Goal: Information Seeking & Learning: Find specific page/section

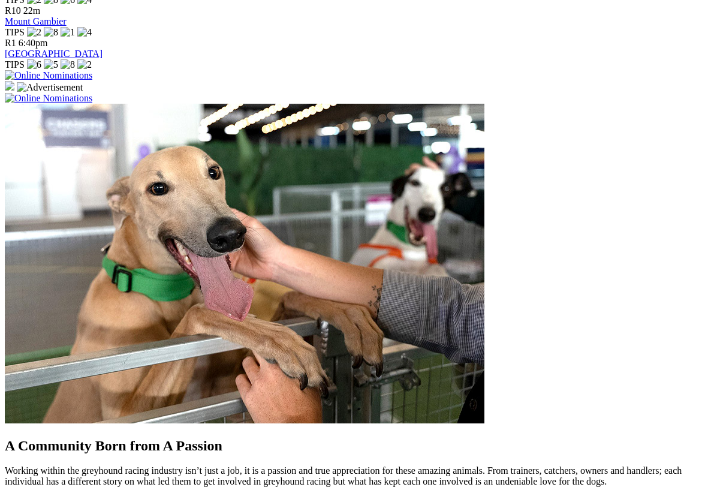
scroll to position [855, 0]
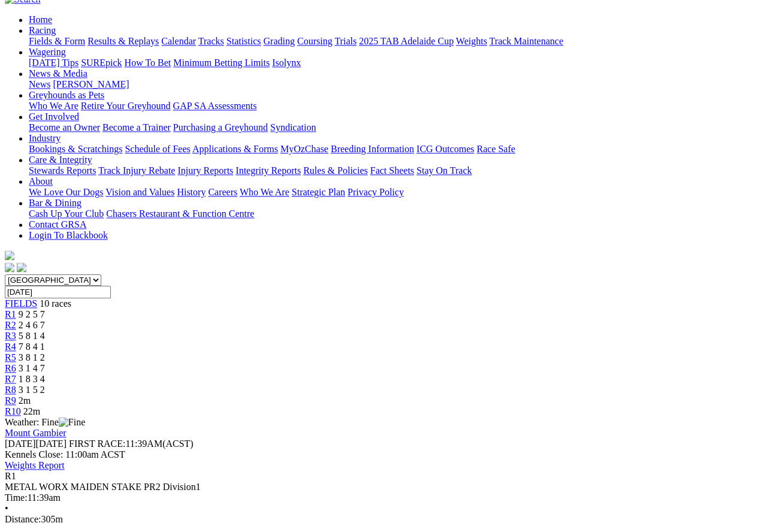
scroll to position [114, 0]
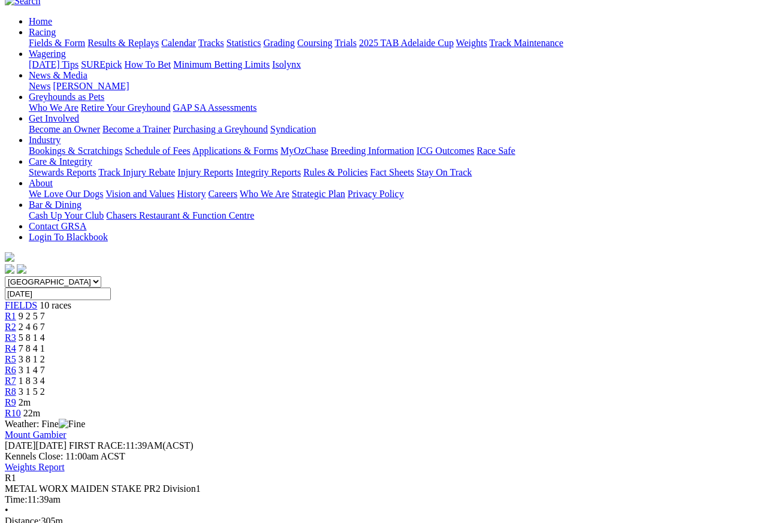
click at [16, 322] on span "R2" at bounding box center [10, 327] width 11 height 10
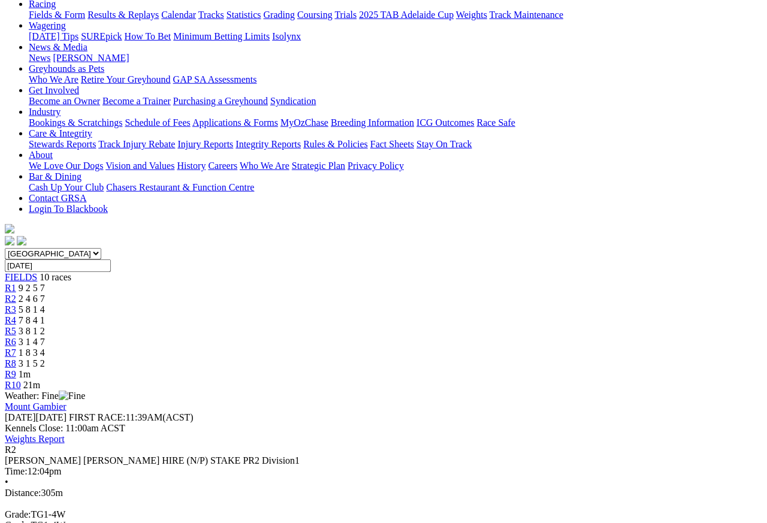
scroll to position [144, 0]
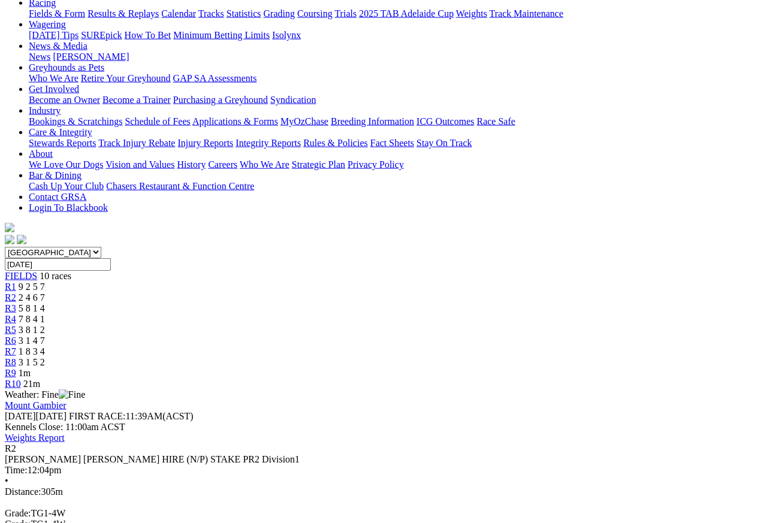
click at [16, 303] on link "R3" at bounding box center [10, 308] width 11 height 10
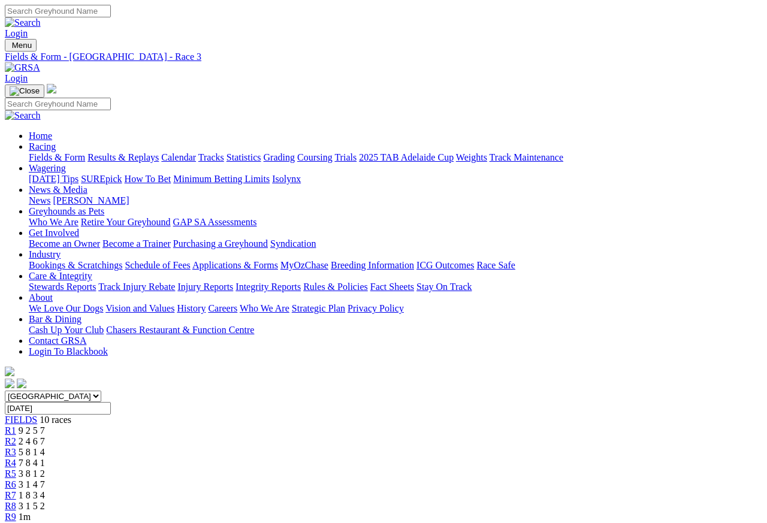
scroll to position [5, 0]
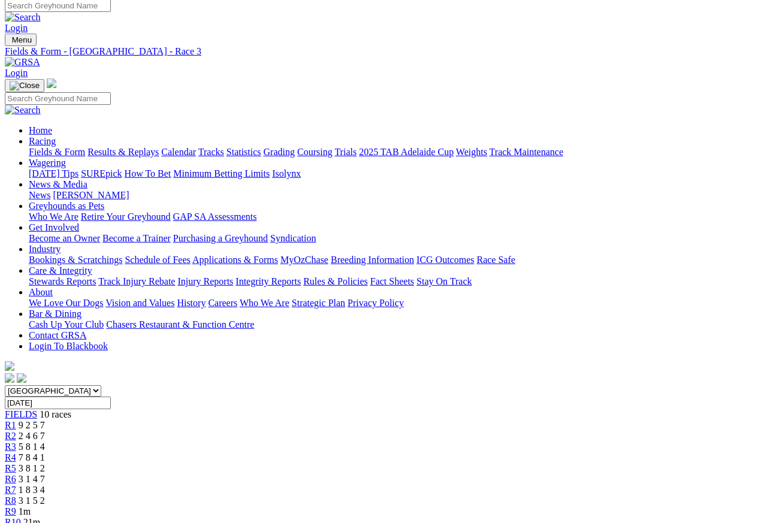
click at [16, 453] on span "R4" at bounding box center [10, 458] width 11 height 10
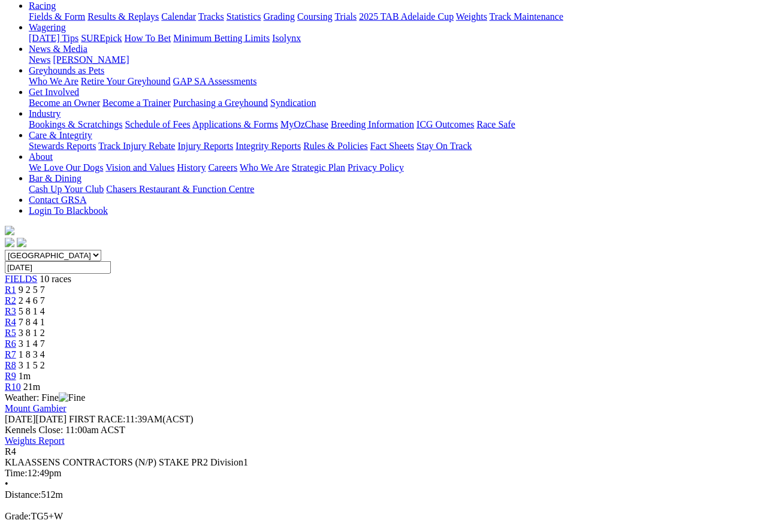
scroll to position [141, 0]
click at [16, 327] on link "R5" at bounding box center [10, 332] width 11 height 10
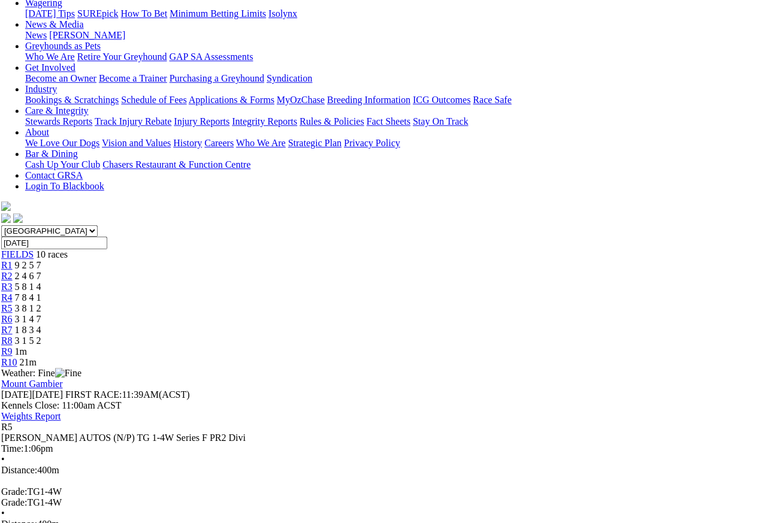
scroll to position [165, 4]
click at [13, 315] on link "R6" at bounding box center [6, 320] width 11 height 10
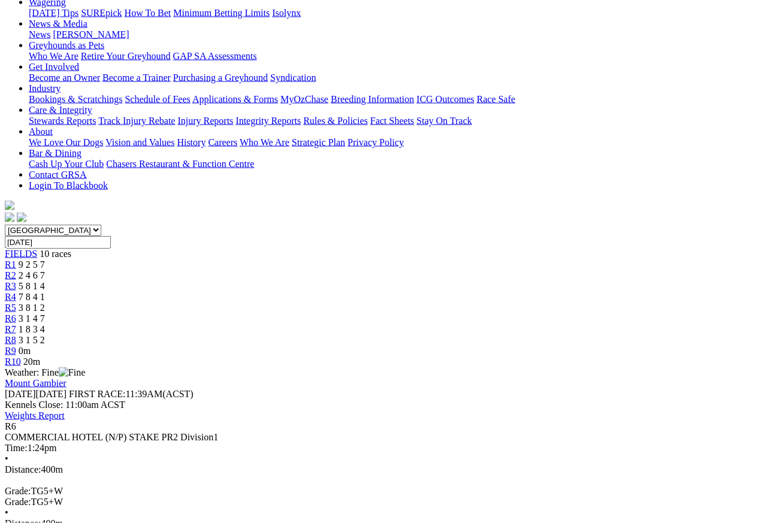
scroll to position [162, 0]
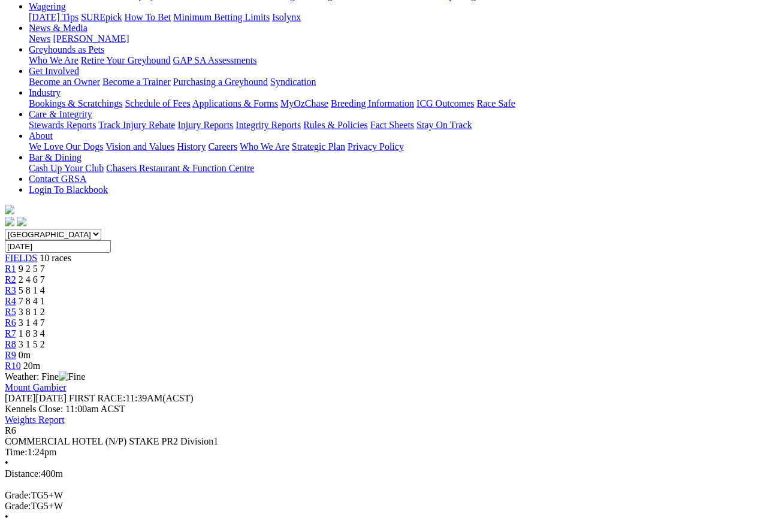
click at [16, 328] on link "R7" at bounding box center [10, 333] width 11 height 10
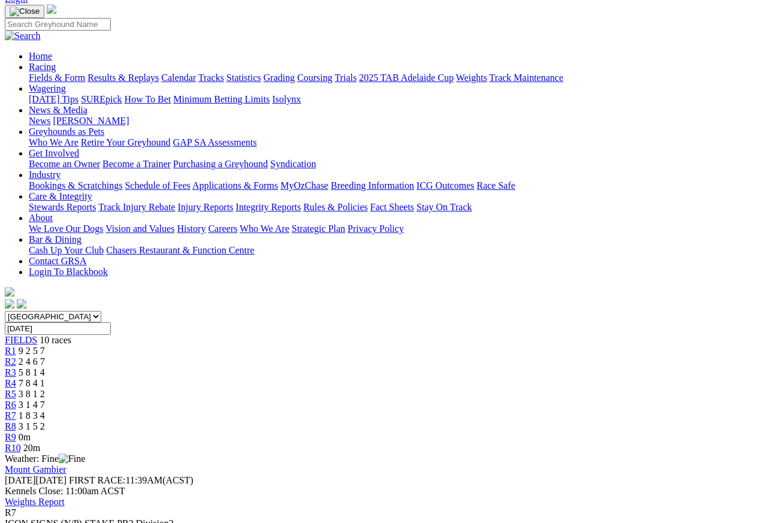
scroll to position [79, 0]
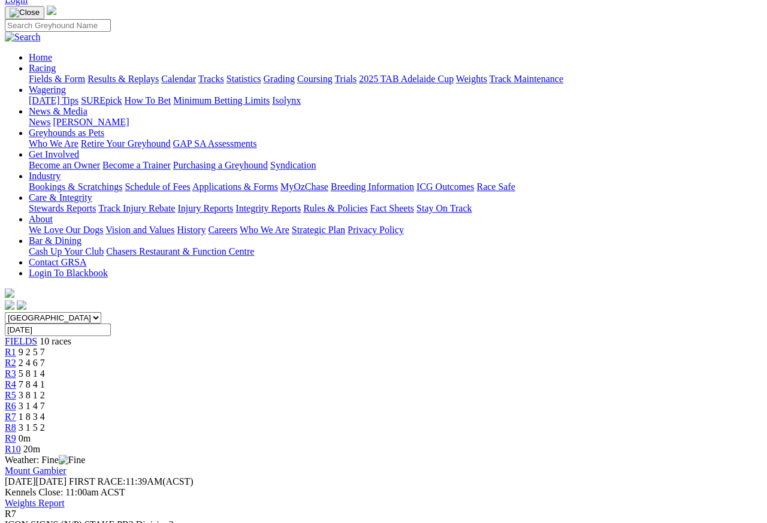
click at [16, 423] on span "R8" at bounding box center [10, 428] width 11 height 10
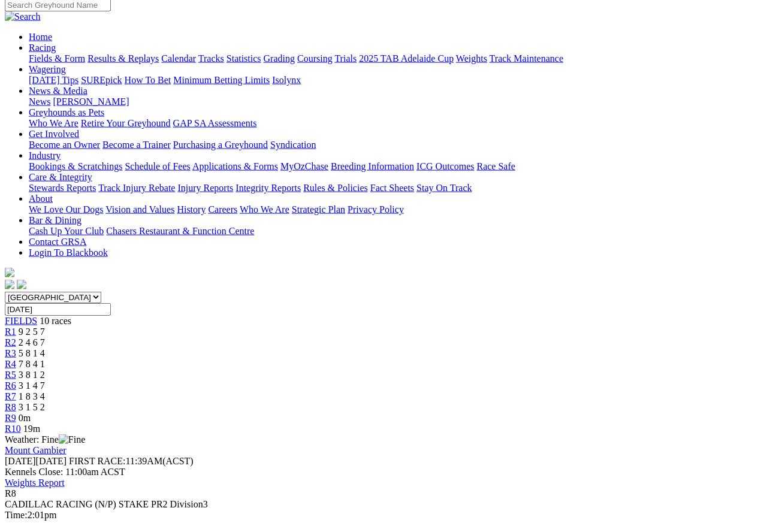
scroll to position [98, 0]
click at [16, 414] on link "R9" at bounding box center [10, 419] width 11 height 10
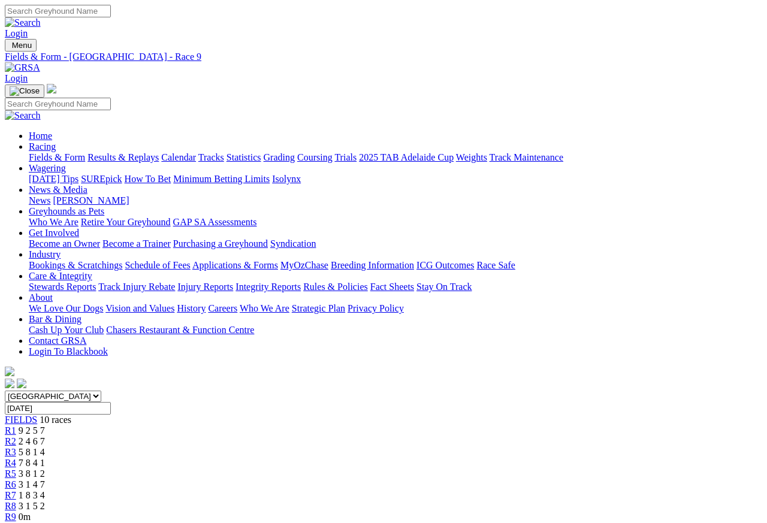
scroll to position [5, 0]
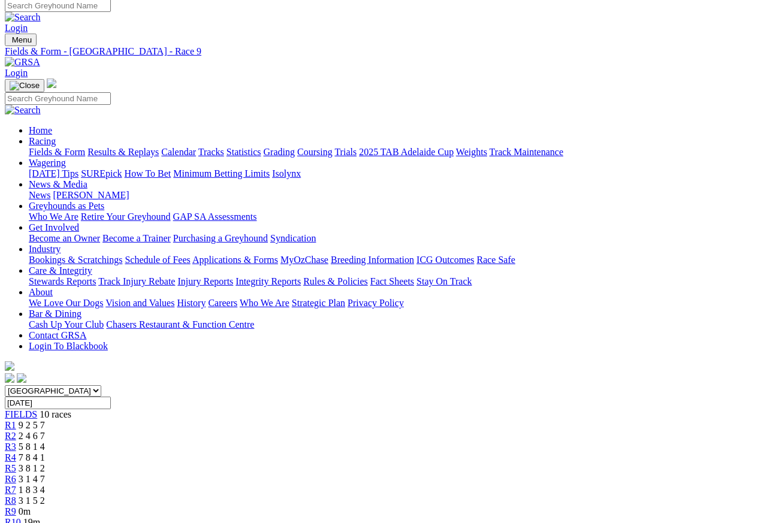
click at [16, 496] on span "R8" at bounding box center [10, 501] width 11 height 10
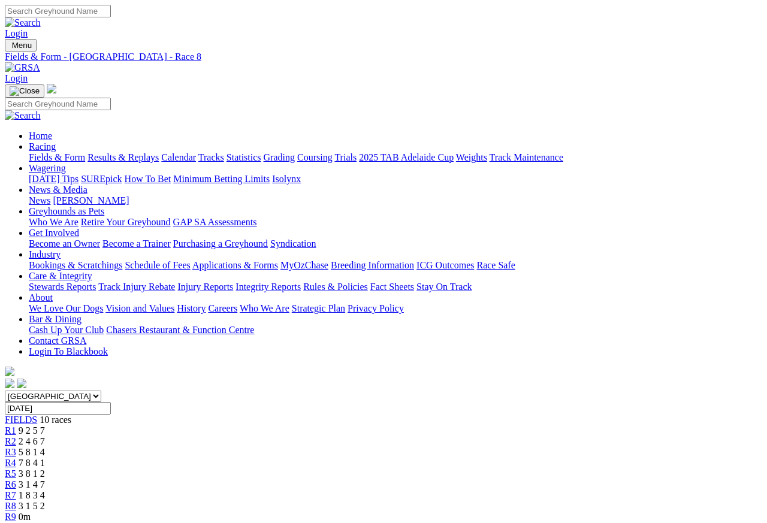
scroll to position [5, 0]
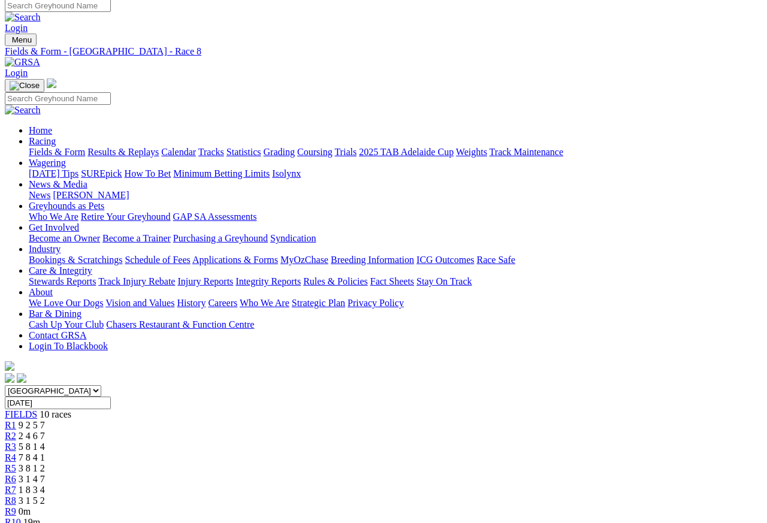
click at [16, 506] on span "R9" at bounding box center [10, 511] width 11 height 10
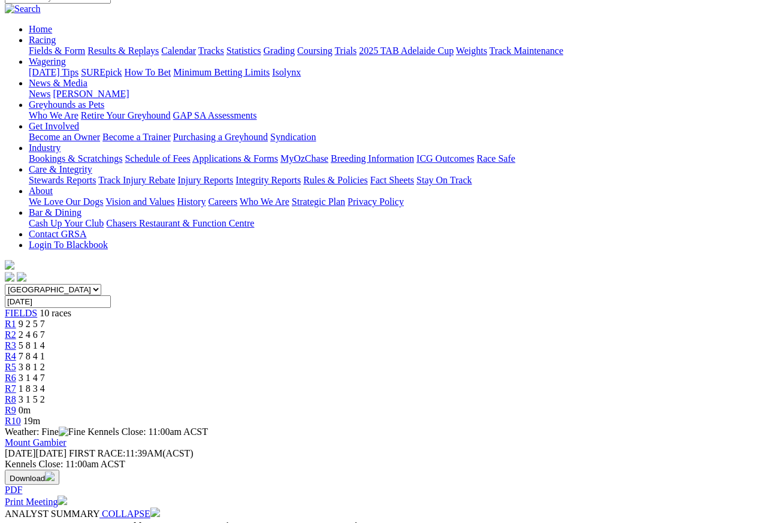
scroll to position [106, 0]
click at [21, 417] on link "R10" at bounding box center [13, 422] width 16 height 10
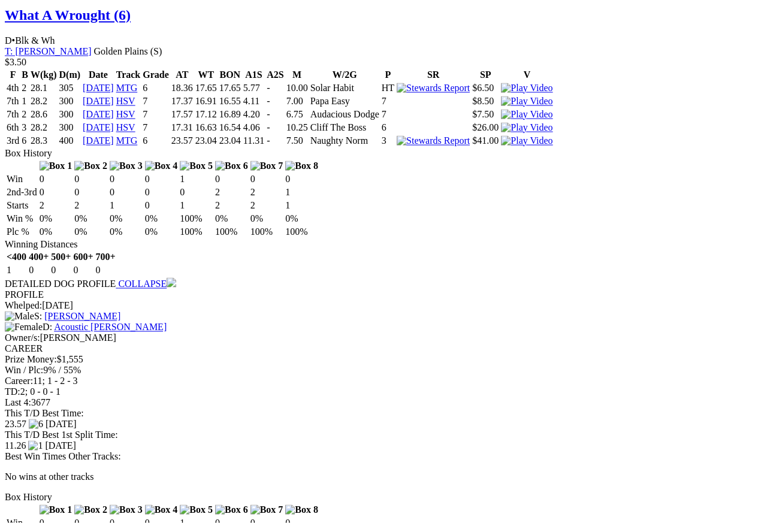
scroll to position [1790, 0]
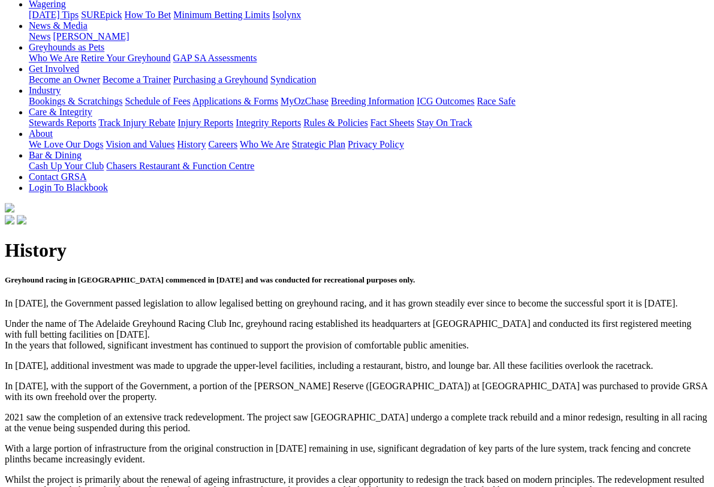
scroll to position [156, 0]
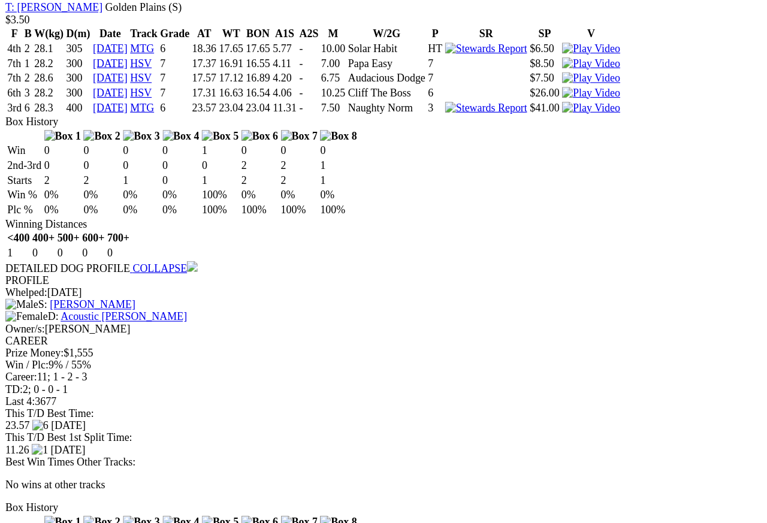
scroll to position [1814, 0]
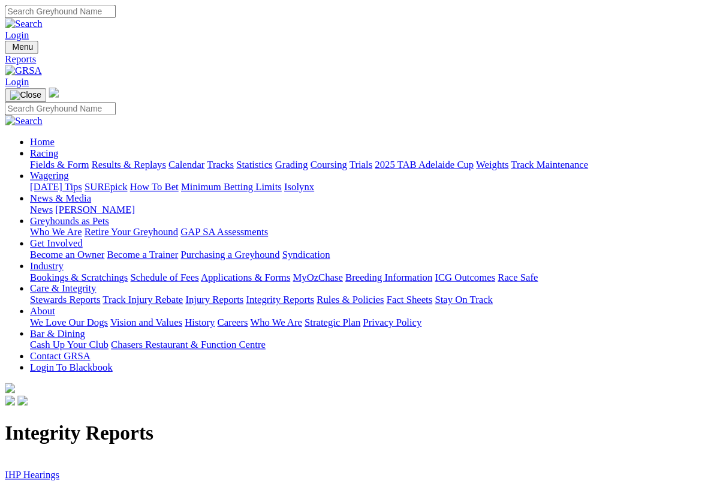
scroll to position [2, 0]
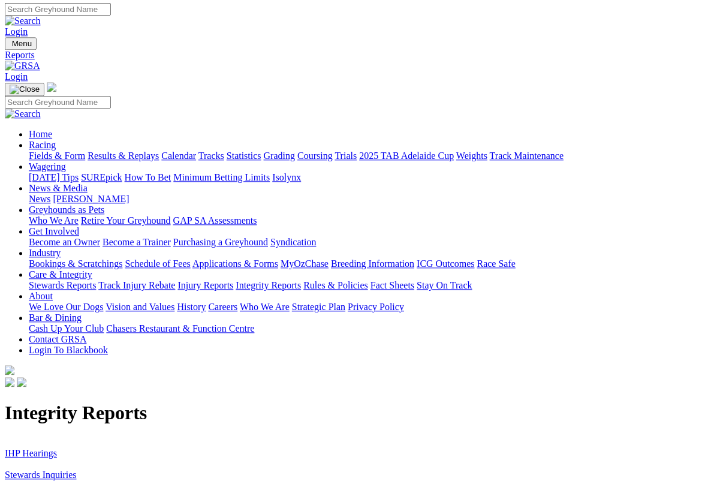
click at [55, 448] on link "IHP Hearings" at bounding box center [31, 453] width 52 height 10
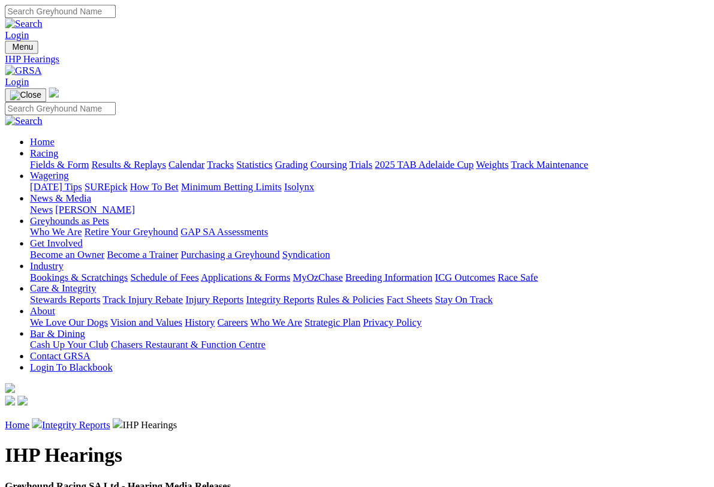
scroll to position [2, 0]
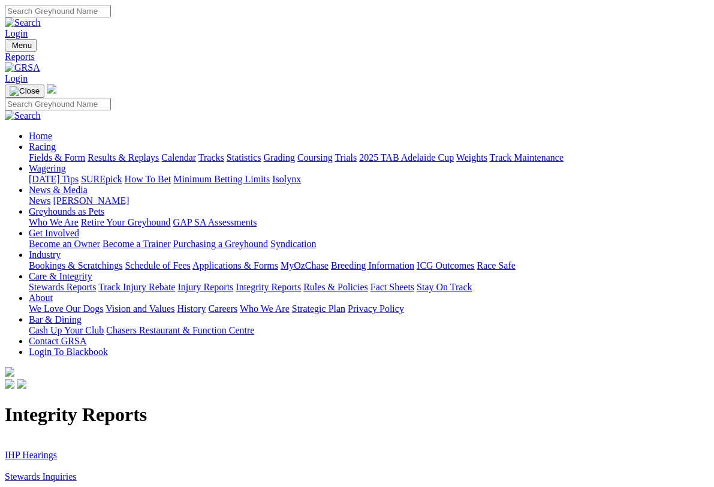
scroll to position [14, 0]
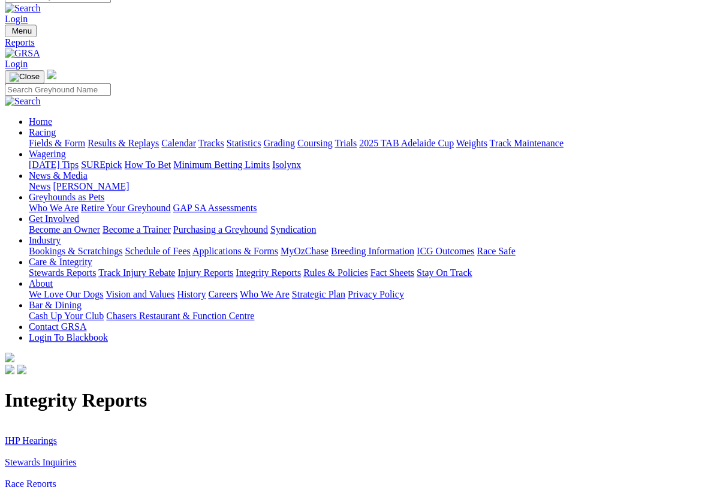
click at [74, 457] on link "Stewards Inquiries" at bounding box center [41, 462] width 72 height 10
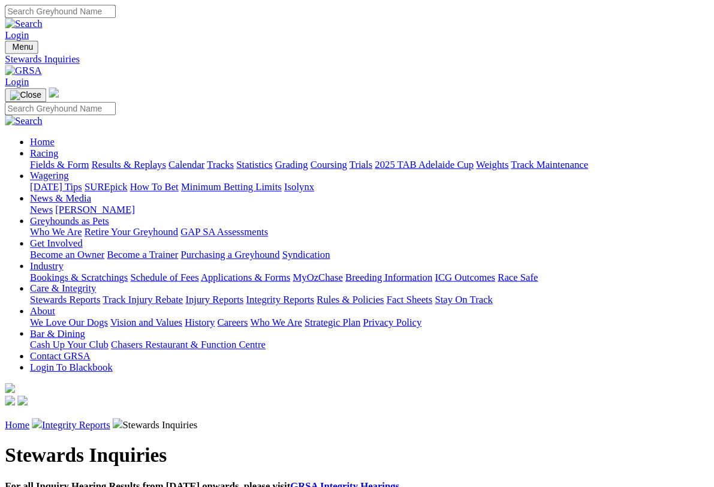
scroll to position [2, 0]
